Goal: Transaction & Acquisition: Purchase product/service

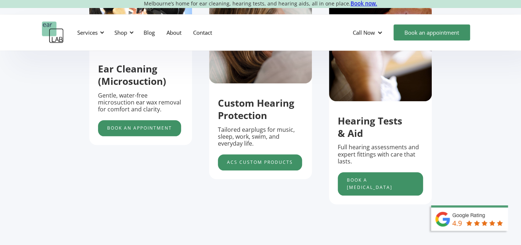
scroll to position [292, 0]
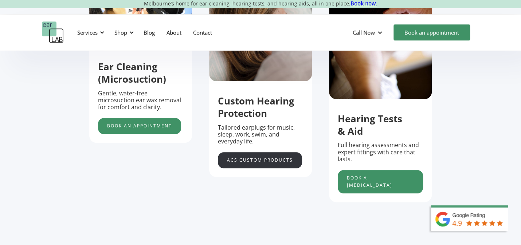
click at [264, 162] on link "acs custom products" at bounding box center [260, 160] width 84 height 16
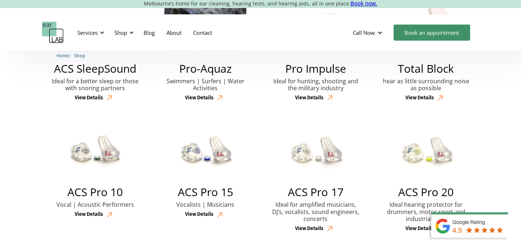
scroll to position [255, 0]
click at [200, 96] on div "View Details" at bounding box center [199, 97] width 28 height 6
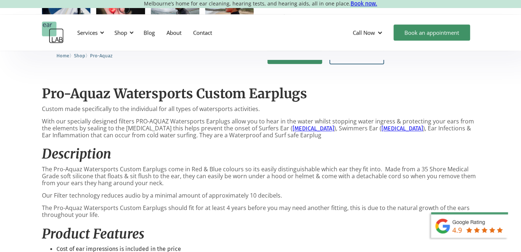
scroll to position [219, 0]
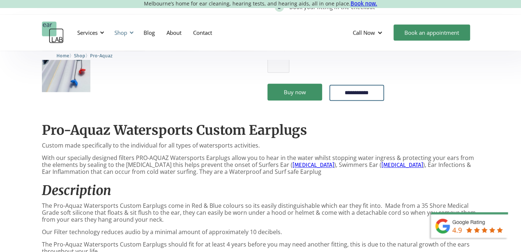
click at [123, 33] on div "Shop" at bounding box center [120, 32] width 13 height 7
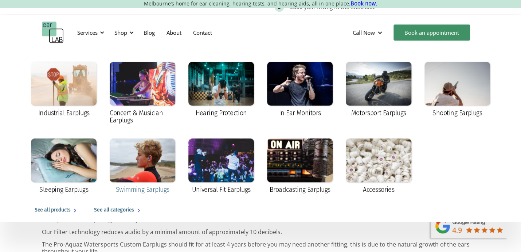
click at [137, 187] on div "Swimming Earplugs" at bounding box center [143, 189] width 54 height 7
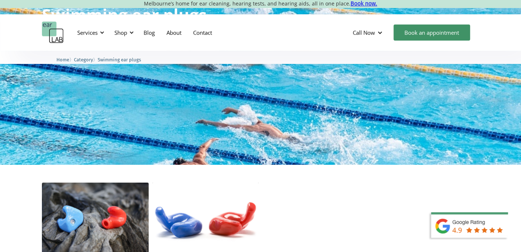
scroll to position [36, 0]
